Goal: Find specific page/section: Find specific page/section

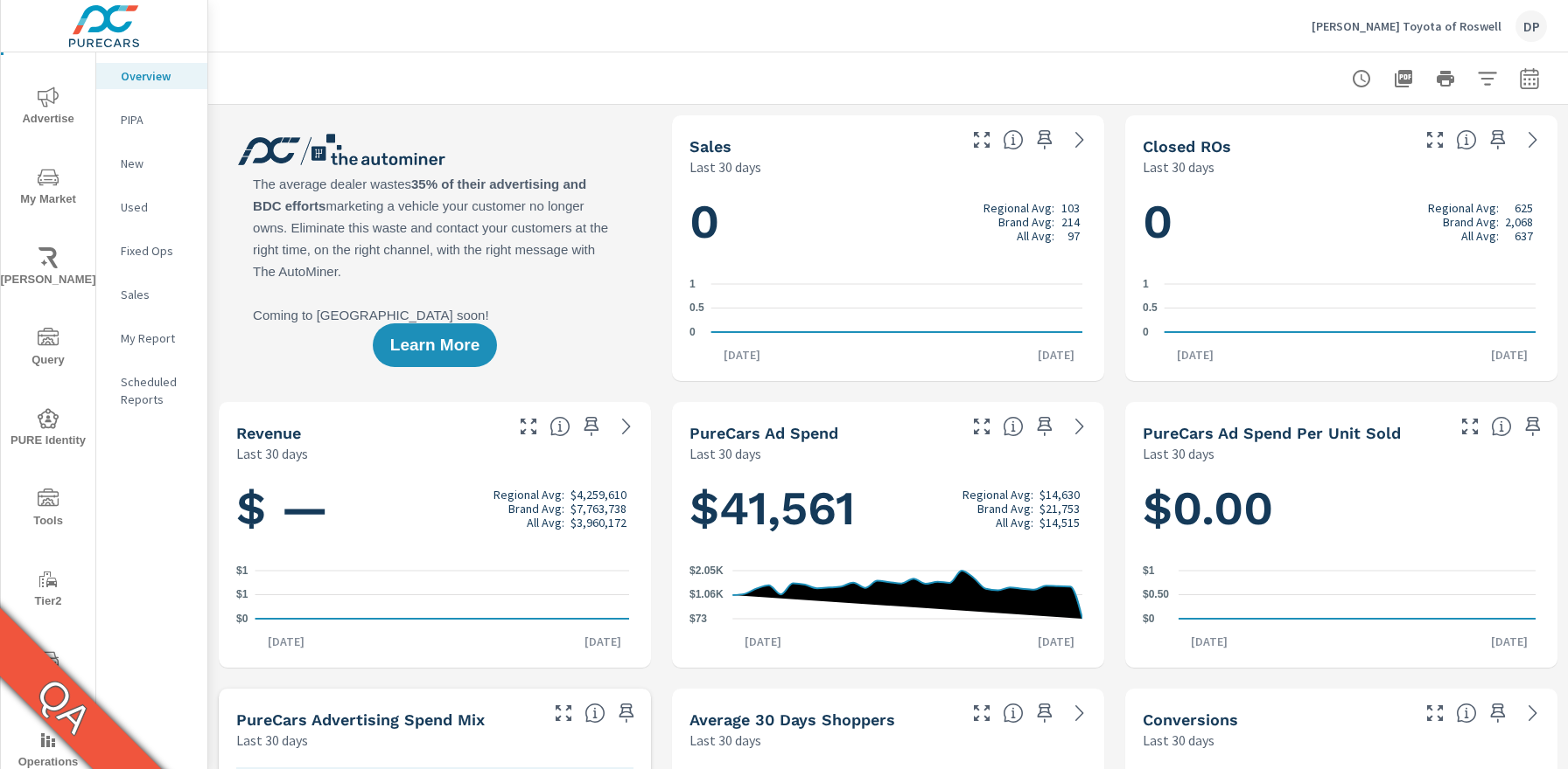
scroll to position [115, 0]
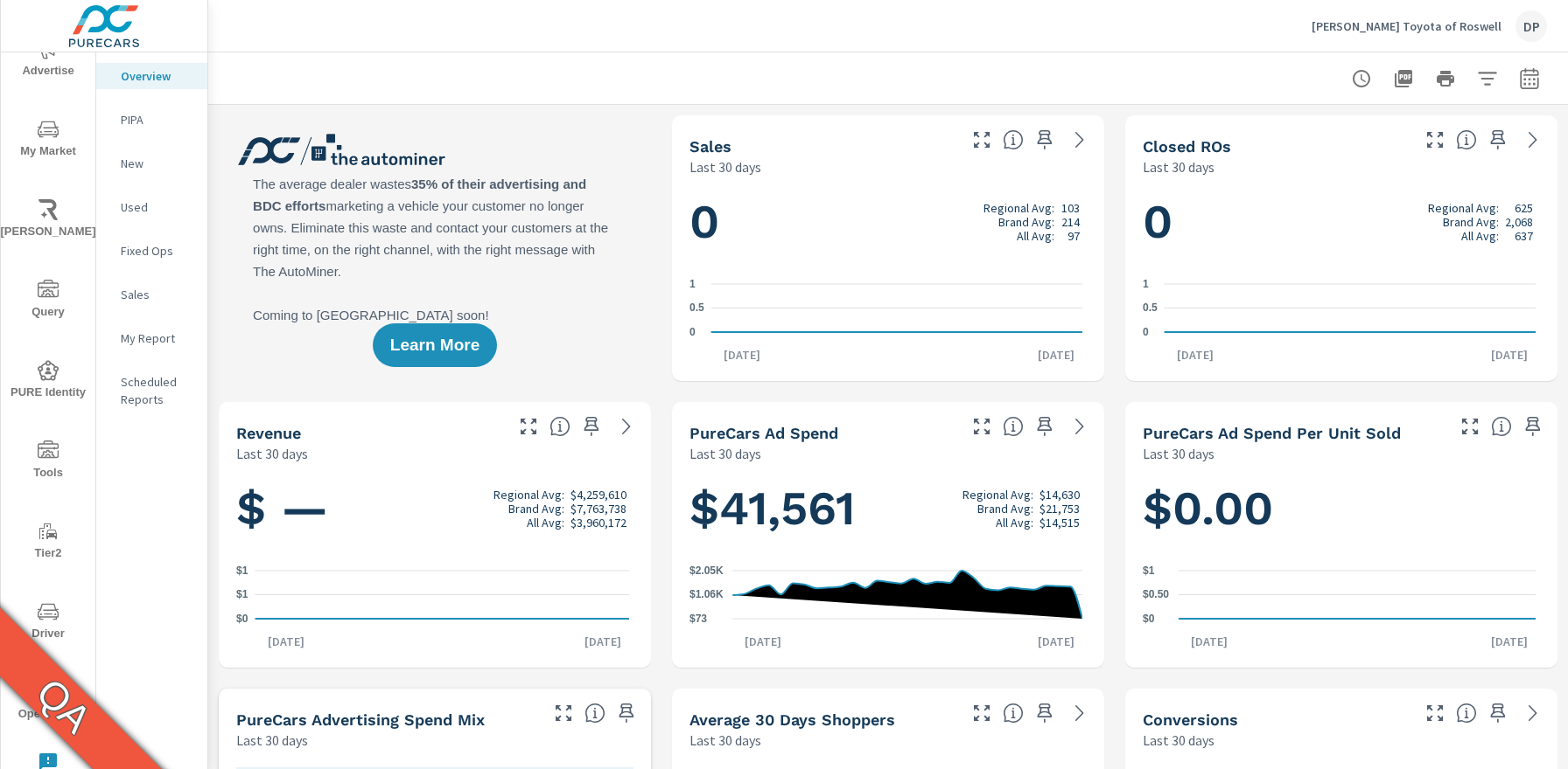
click at [51, 625] on span "Driver" at bounding box center [48, 623] width 84 height 43
